Goal: Find specific page/section: Find specific page/section

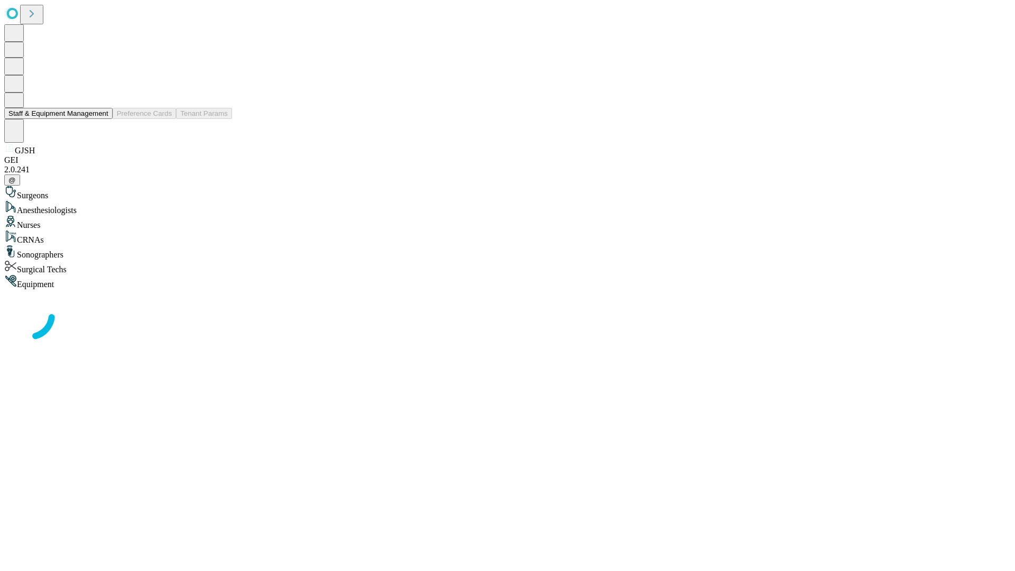
click at [101, 119] on button "Staff & Equipment Management" at bounding box center [58, 113] width 108 height 11
